Goal: Information Seeking & Learning: Learn about a topic

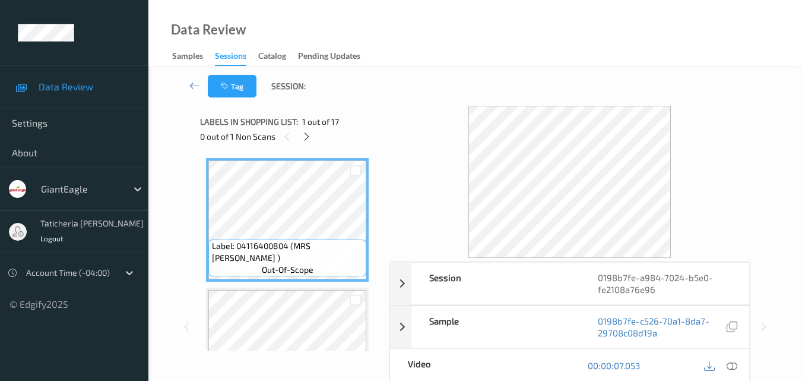
scroll to position [59, 0]
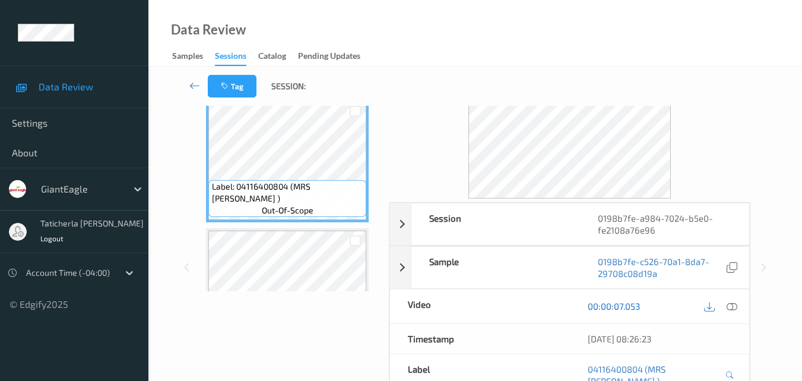
click at [617, 308] on link "00:00:07.053" at bounding box center [614, 306] width 52 height 12
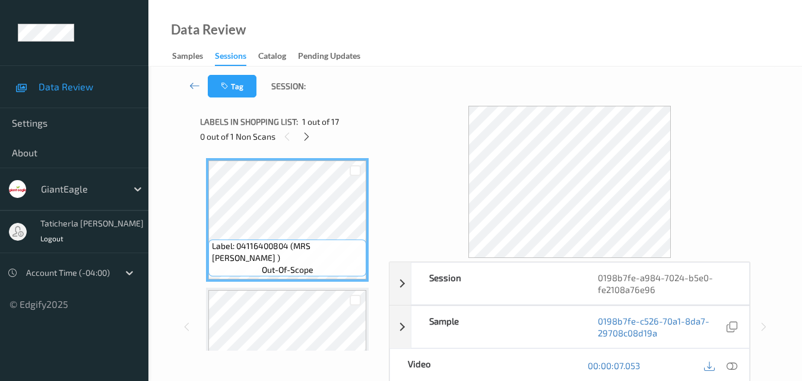
scroll to position [119, 0]
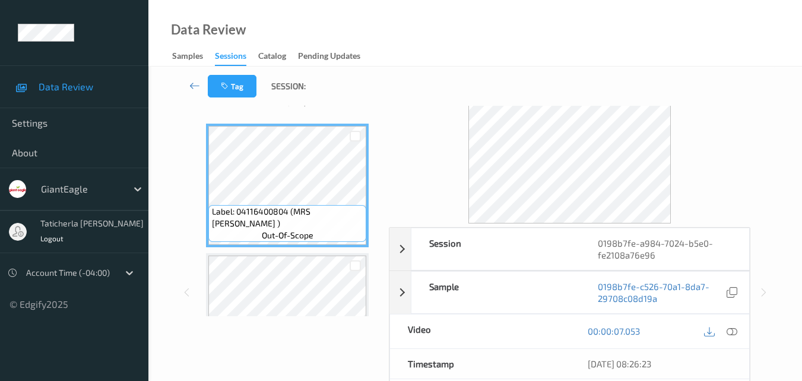
scroll to position [59, 0]
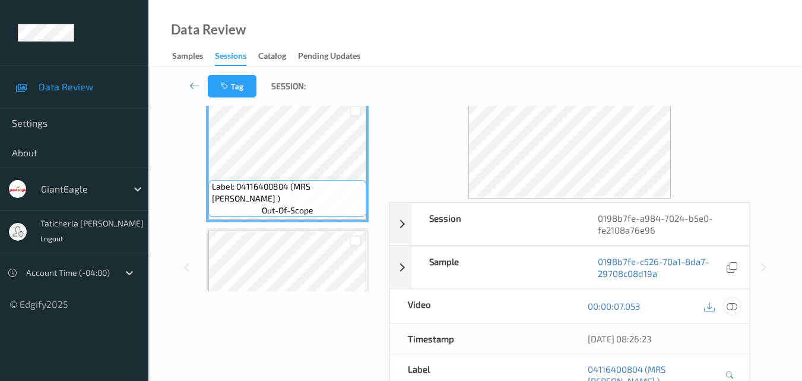
click at [732, 306] on icon at bounding box center [732, 305] width 11 height 11
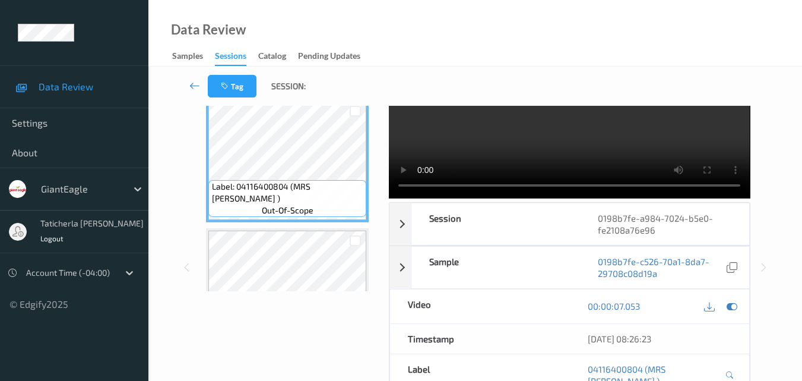
scroll to position [0, 0]
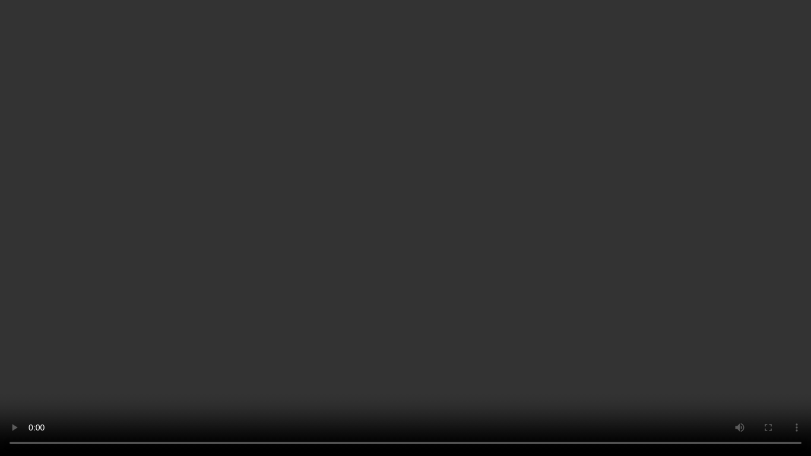
click at [422, 208] on video at bounding box center [405, 228] width 811 height 456
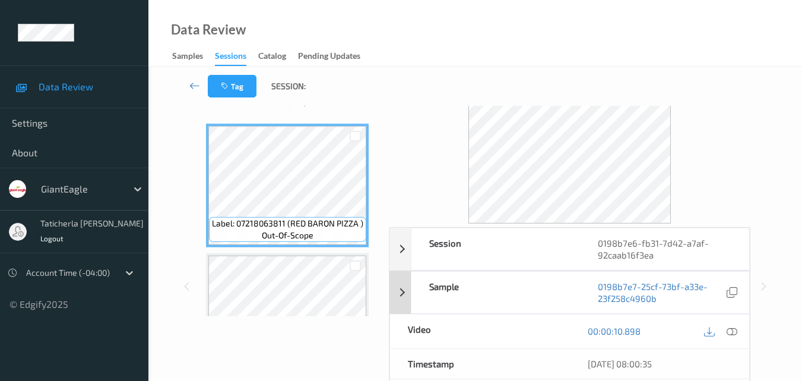
scroll to position [59, 0]
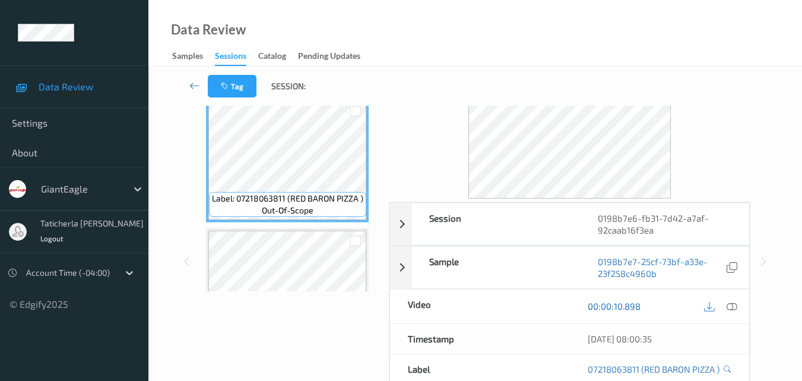
click at [614, 306] on link "00:00:10.898" at bounding box center [614, 306] width 53 height 12
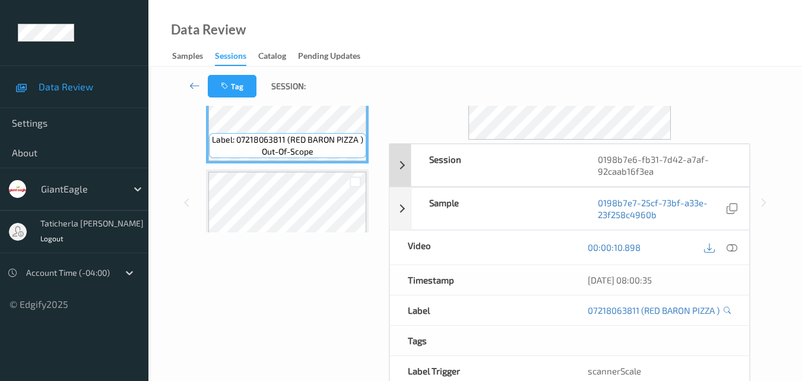
scroll to position [119, 0]
click at [612, 246] on link "00:00:10.898" at bounding box center [614, 247] width 53 height 12
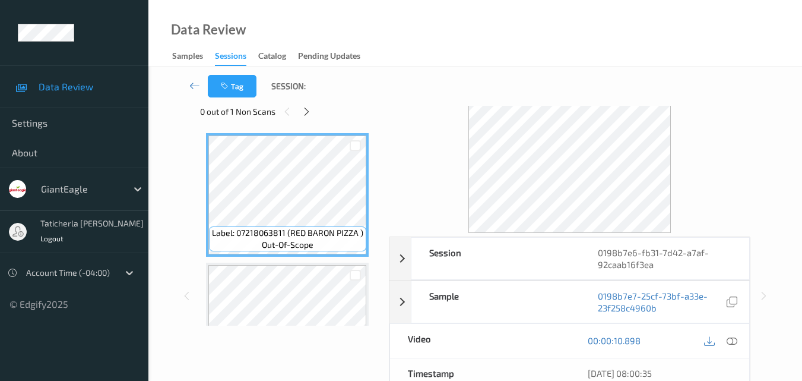
scroll to position [0, 0]
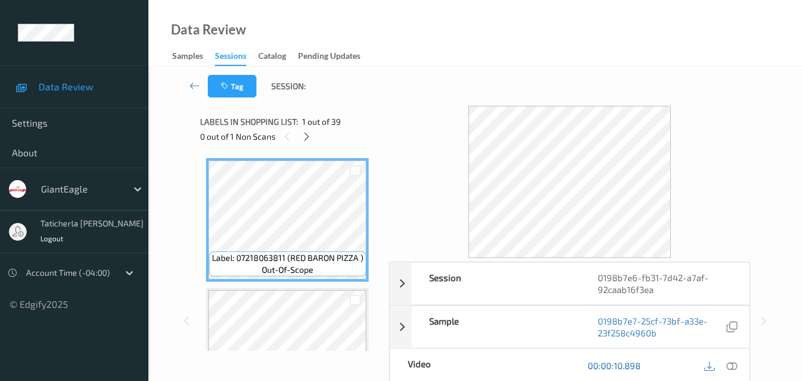
click at [616, 366] on link "00:00:10.898" at bounding box center [614, 365] width 53 height 12
click at [736, 366] on icon at bounding box center [732, 365] width 11 height 11
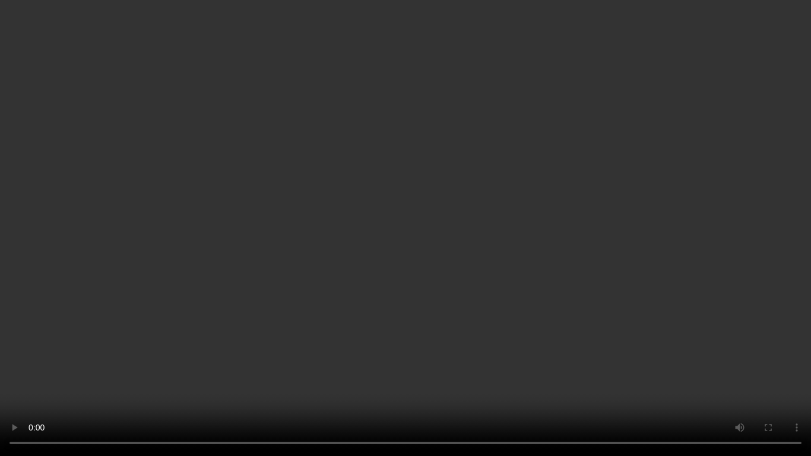
click at [474, 276] on video at bounding box center [405, 228] width 811 height 456
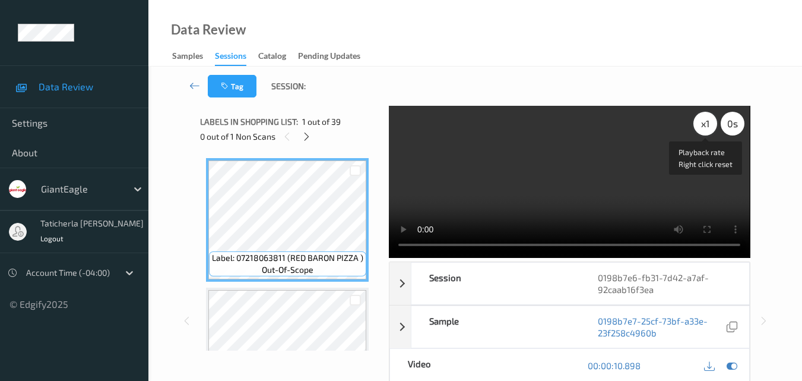
click at [700, 123] on div "x 1" at bounding box center [706, 124] width 24 height 24
click at [700, 123] on div "x 2" at bounding box center [706, 124] width 24 height 24
click at [735, 122] on div "0 s" at bounding box center [733, 124] width 24 height 24
click at [708, 121] on div "x 4" at bounding box center [706, 124] width 24 height 24
click at [727, 127] on div "-0.5 s" at bounding box center [733, 124] width 24 height 24
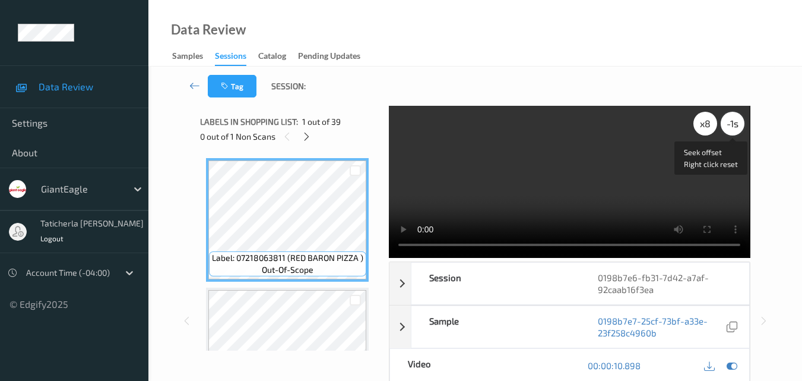
click at [730, 124] on div "-1 s" at bounding box center [733, 124] width 24 height 24
click at [730, 126] on div "-1.5 s" at bounding box center [733, 124] width 24 height 24
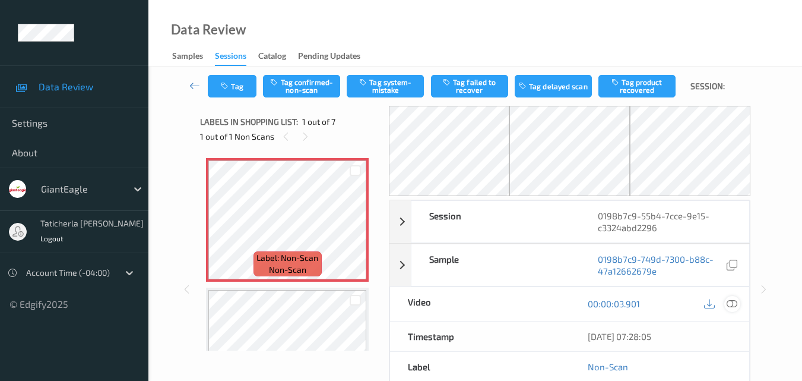
click at [732, 304] on icon at bounding box center [732, 303] width 11 height 11
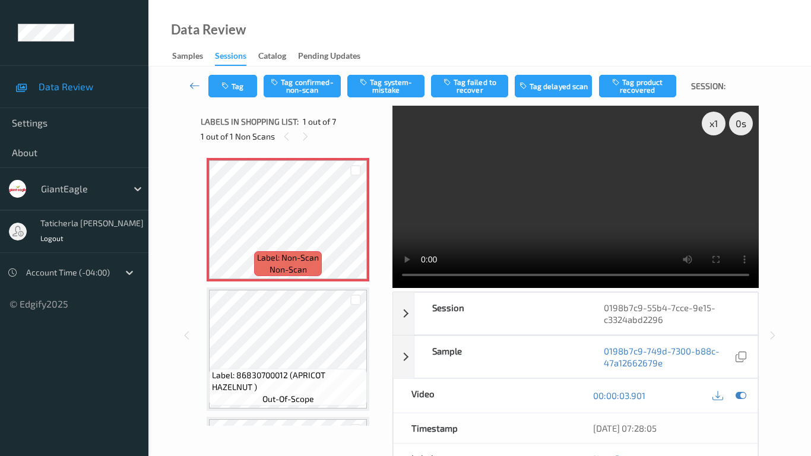
click at [393, 288] on video at bounding box center [576, 197] width 366 height 182
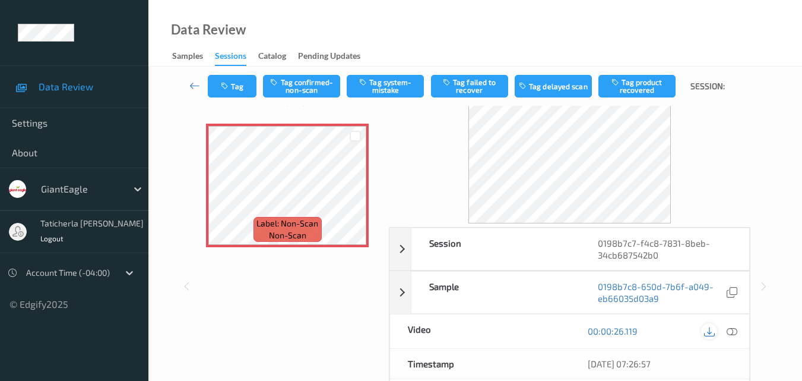
scroll to position [59, 0]
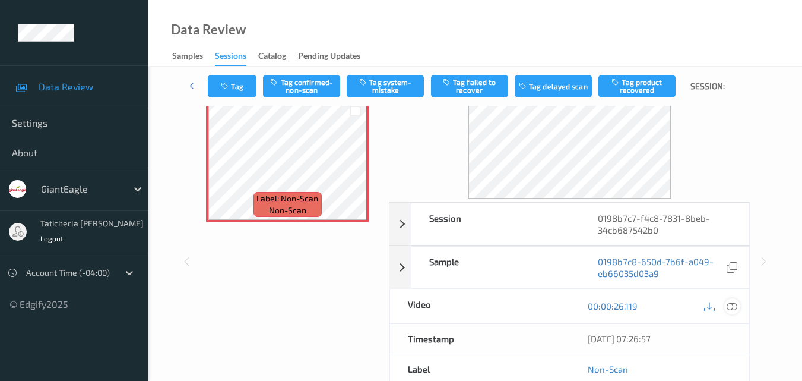
click at [734, 303] on icon at bounding box center [732, 305] width 11 height 11
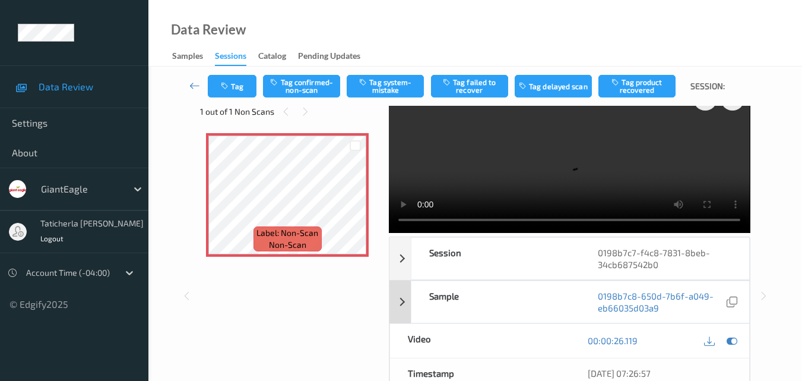
scroll to position [0, 0]
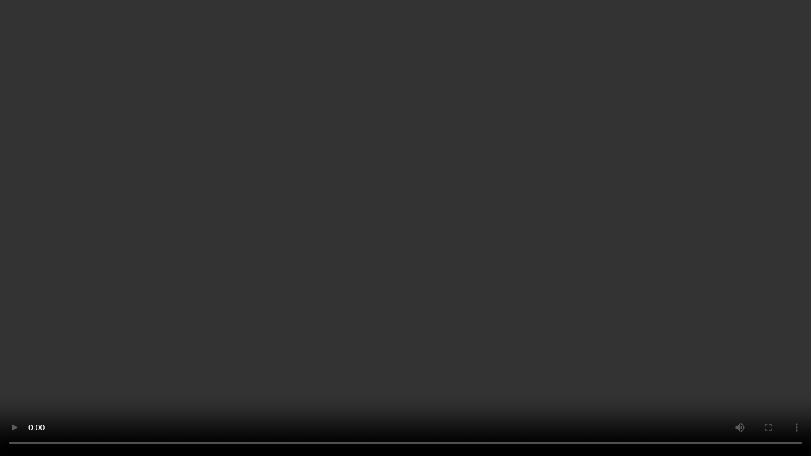
click at [382, 308] on video at bounding box center [405, 228] width 811 height 456
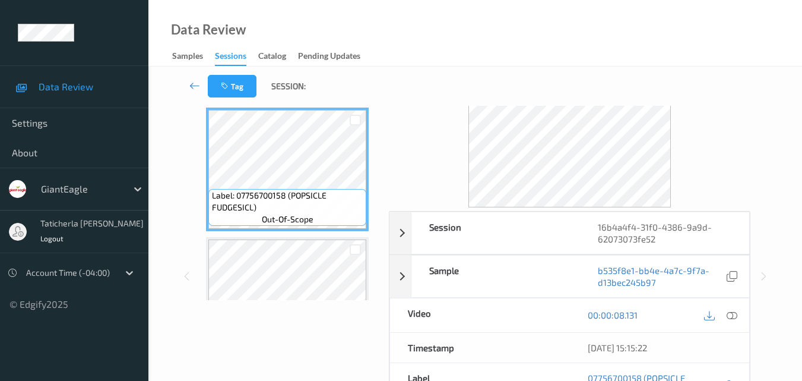
scroll to position [119, 0]
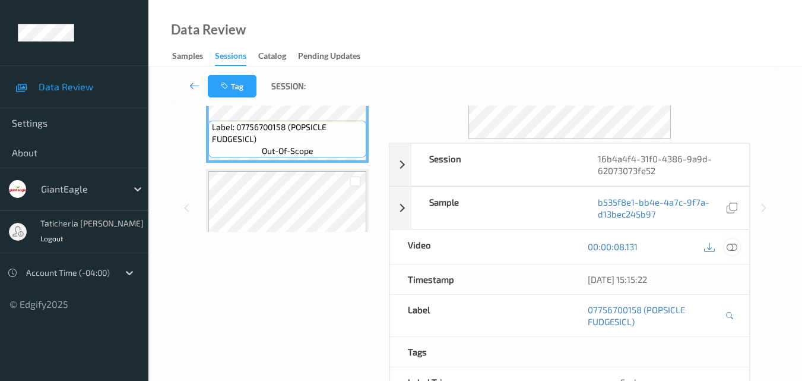
click at [734, 246] on icon at bounding box center [732, 246] width 11 height 11
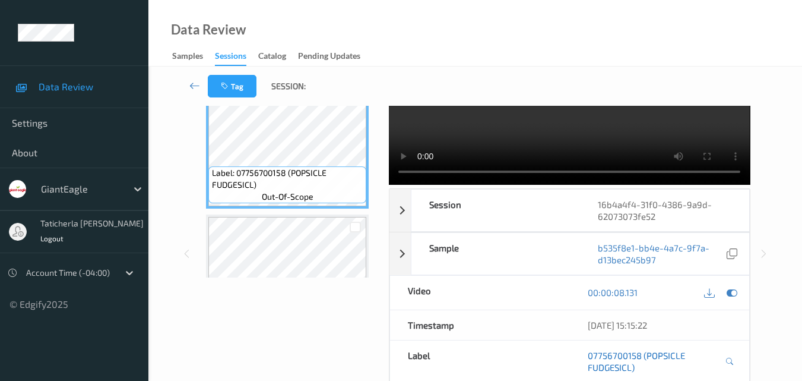
scroll to position [0, 0]
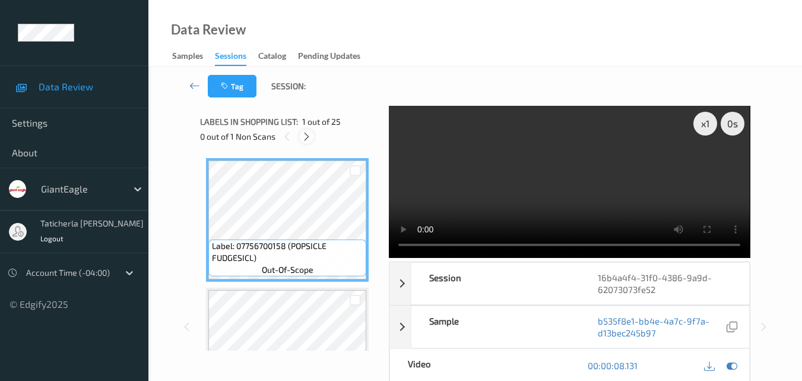
click at [306, 137] on icon at bounding box center [307, 136] width 10 height 11
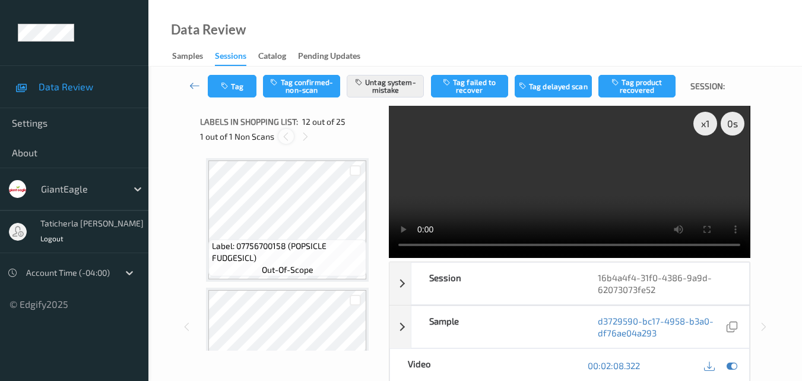
click at [286, 135] on icon at bounding box center [286, 136] width 10 height 11
click at [306, 135] on icon at bounding box center [305, 136] width 10 height 11
click at [305, 135] on icon at bounding box center [305, 136] width 10 height 11
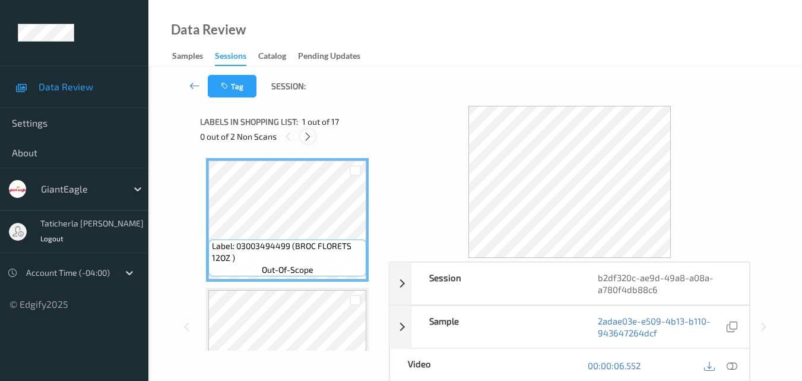
click at [310, 136] on icon at bounding box center [308, 136] width 10 height 11
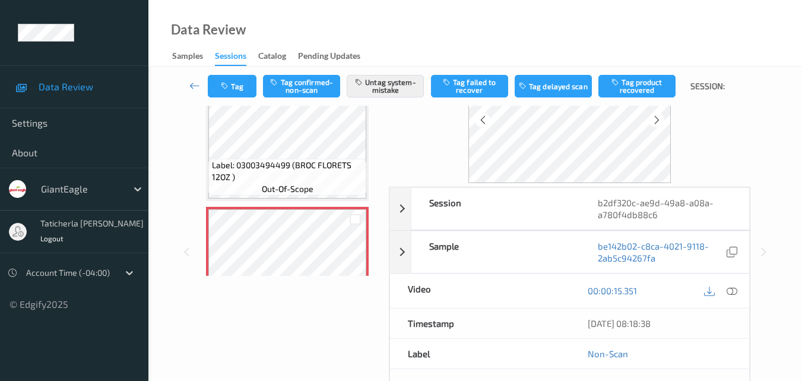
scroll to position [72, 0]
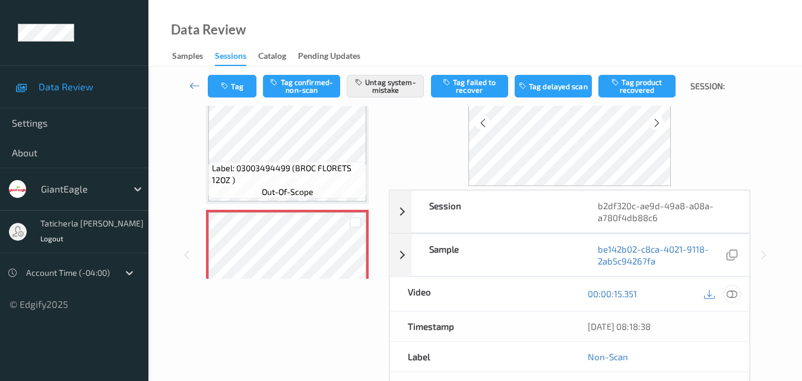
click at [736, 291] on icon at bounding box center [732, 293] width 11 height 11
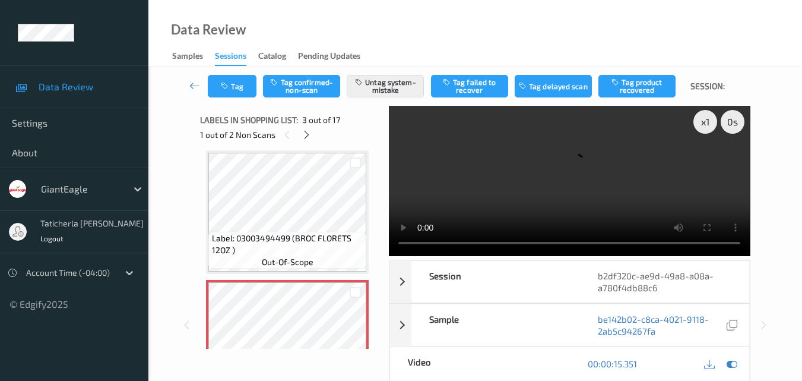
scroll to position [0, 0]
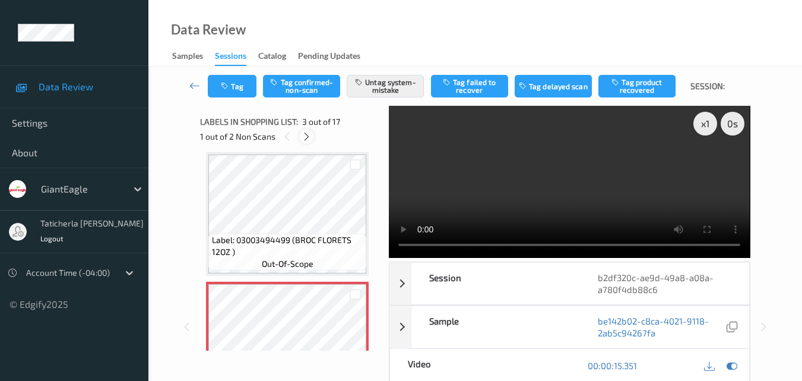
click at [306, 134] on icon at bounding box center [307, 136] width 10 height 11
click at [289, 135] on icon at bounding box center [288, 136] width 10 height 11
